Goal: Navigation & Orientation: Find specific page/section

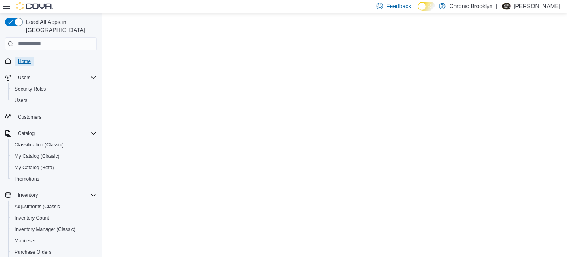
click at [20, 58] on span "Home" at bounding box center [24, 61] width 13 height 7
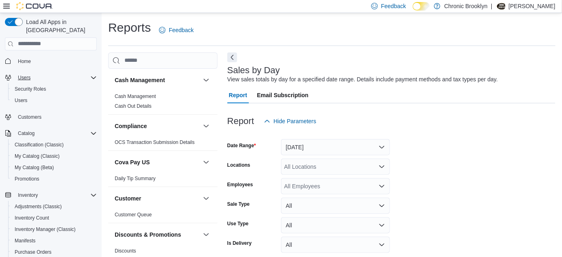
scroll to position [18, 0]
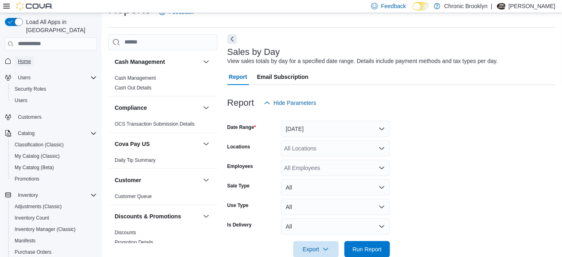
click at [33, 56] on link "Home" at bounding box center [25, 61] width 20 height 10
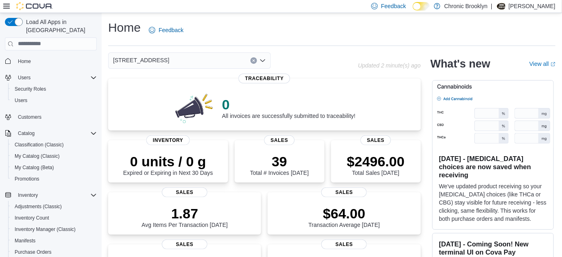
click at [211, 89] on div "0 All invoices are successfully submitted to traceability!" at bounding box center [264, 106] width 299 height 36
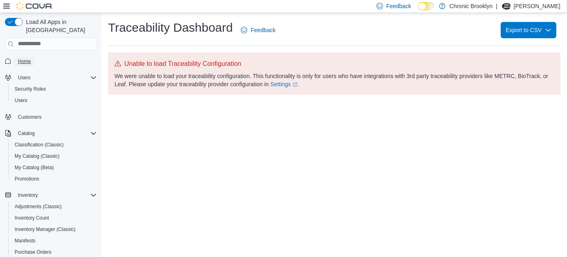
click at [22, 58] on span "Home" at bounding box center [24, 61] width 13 height 7
